Goal: Task Accomplishment & Management: Complete application form

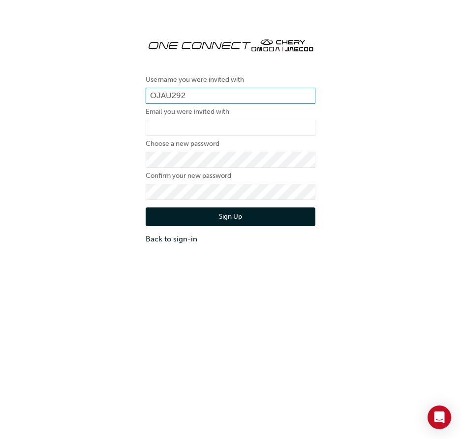
click at [212, 94] on input "OJAU292" at bounding box center [231, 96] width 170 height 17
click at [184, 136] on form "Username you were invited with OJAU292 Email you were invited with Choose a new…" at bounding box center [231, 159] width 170 height 170
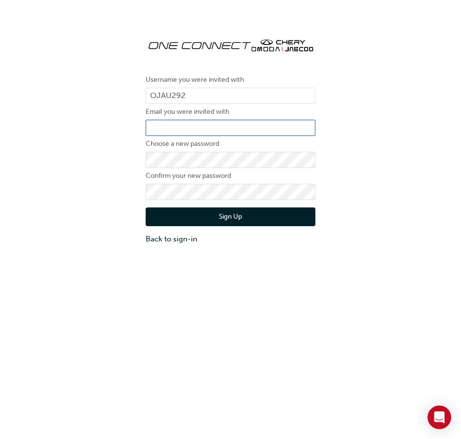
click at [186, 128] on input "email" at bounding box center [231, 128] width 170 height 17
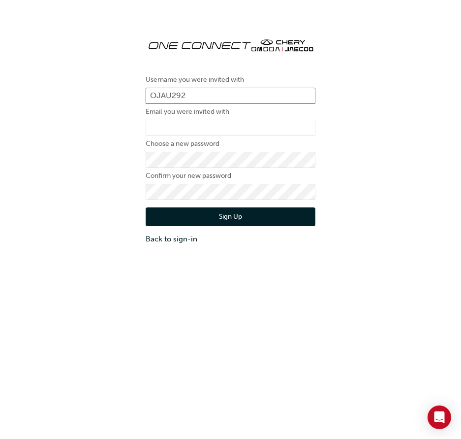
click at [228, 99] on input "OJAU292" at bounding box center [231, 96] width 170 height 17
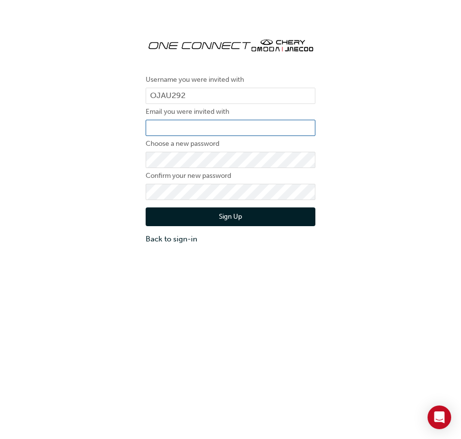
click at [214, 128] on input "email" at bounding box center [231, 128] width 170 height 17
drag, startPoint x: 426, startPoint y: 332, endPoint x: 352, endPoint y: 295, distance: 82.8
click at [421, 328] on div "Username you were invited with OJAU292 Email you were invited with Choose a new…" at bounding box center [230, 241] width 461 height 439
click at [226, 225] on button "Sign Up" at bounding box center [231, 216] width 170 height 19
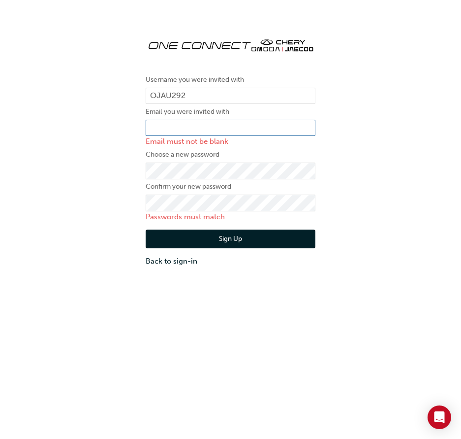
click at [212, 121] on input "email" at bounding box center [231, 128] width 170 height 17
type input "[EMAIL_ADDRESS][DOMAIN_NAME]"
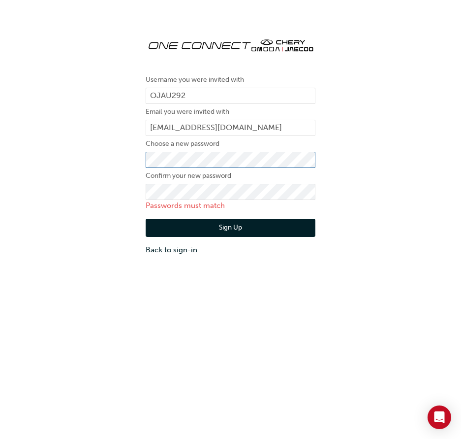
click at [128, 166] on div "Username you were invited with OJAU292 Email you were invited with [EMAIL_ADDRE…" at bounding box center [230, 142] width 461 height 241
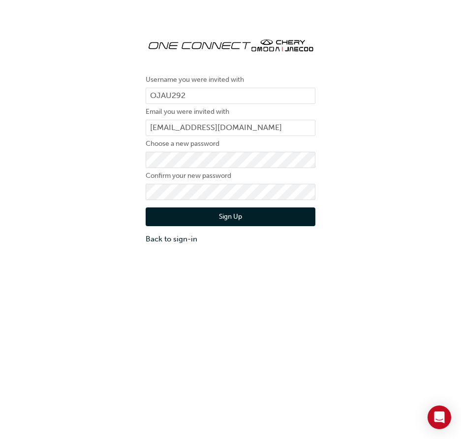
click at [161, 207] on div "Sign Up Back to sign-in" at bounding box center [231, 222] width 170 height 44
click at [162, 217] on button "Sign Up" at bounding box center [231, 216] width 170 height 19
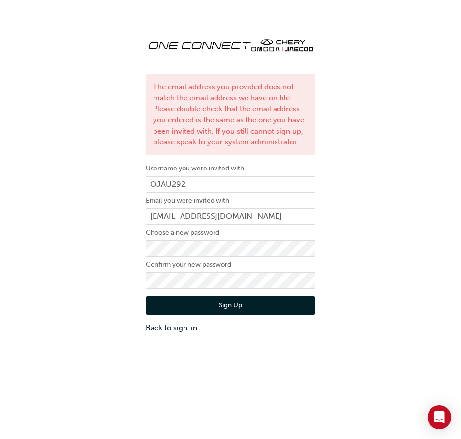
click at [422, 77] on div "The email address you provided does not match the email address we have on file…" at bounding box center [230, 181] width 461 height 318
